Goal: Task Accomplishment & Management: Complete application form

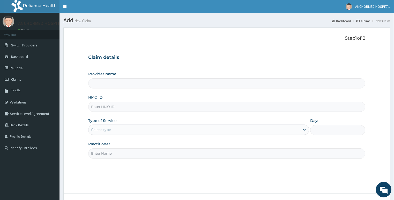
click at [103, 84] on input "Provider Name" at bounding box center [227, 83] width 278 height 10
click at [108, 108] on input "HMO ID" at bounding box center [227, 107] width 278 height 10
click at [107, 96] on div "HMO ID" at bounding box center [227, 103] width 278 height 17
click at [19, 101] on link "Validations" at bounding box center [30, 101] width 60 height 11
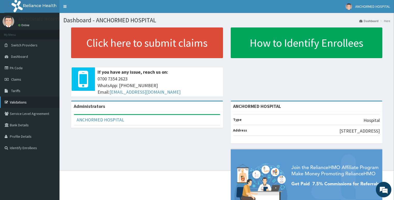
click at [16, 104] on link "Validations" at bounding box center [30, 101] width 60 height 11
